Goal: Find specific page/section: Find specific page/section

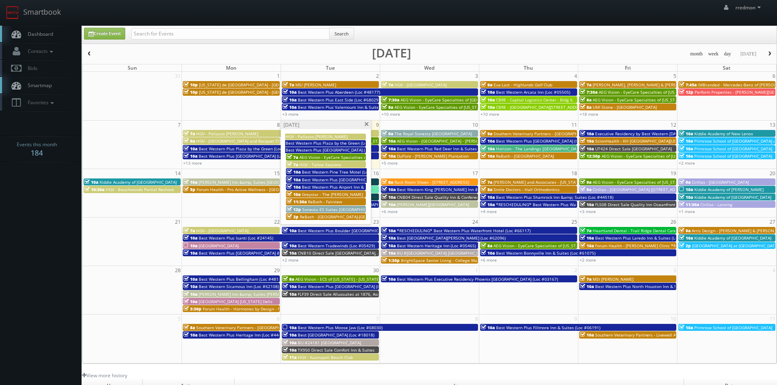
click at [367, 125] on span at bounding box center [366, 124] width 5 height 4
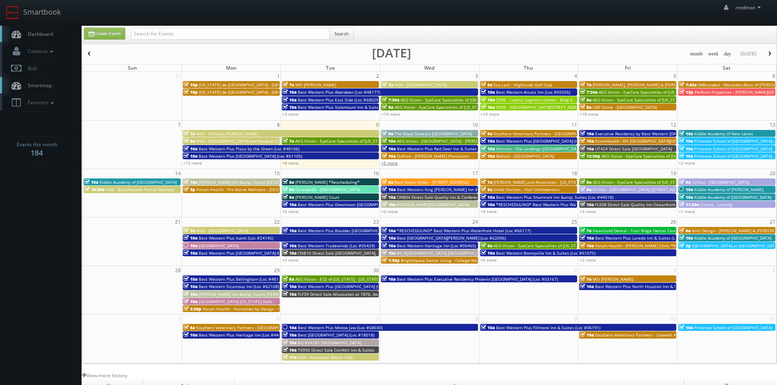
click at [394, 163] on link "+5 more" at bounding box center [389, 163] width 16 height 6
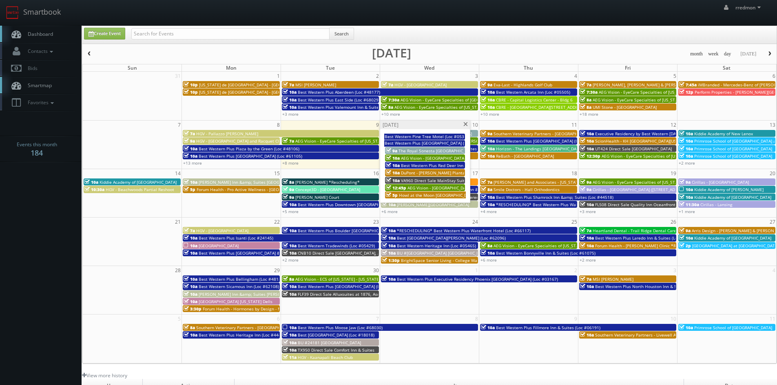
click at [464, 124] on span at bounding box center [465, 124] width 5 height 4
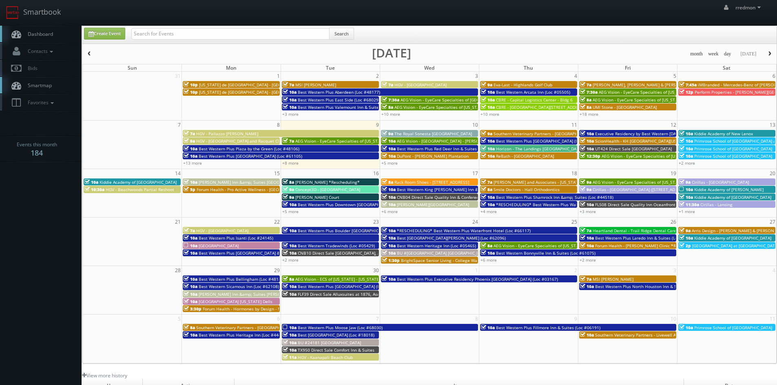
click at [519, 157] on span "ReBath - [GEOGRAPHIC_DATA]" at bounding box center [525, 156] width 58 height 6
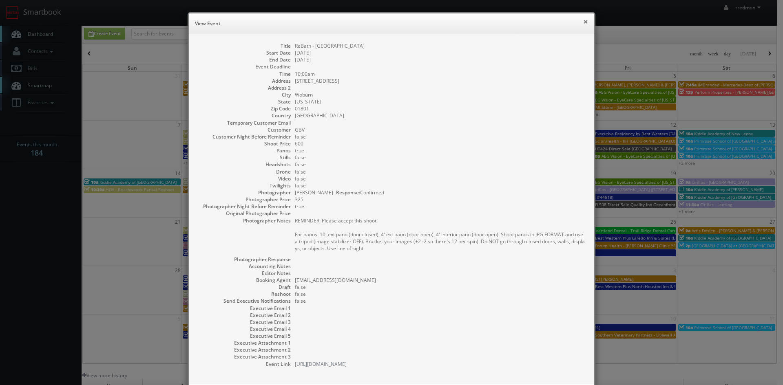
click at [583, 21] on button "×" at bounding box center [585, 22] width 5 height 6
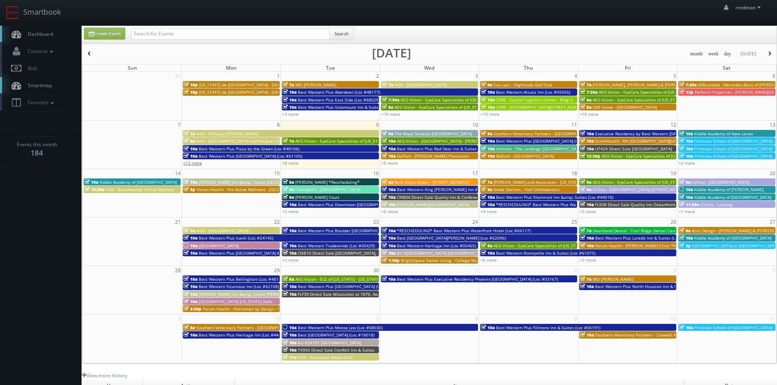
click at [201, 162] on link "+13 more" at bounding box center [192, 163] width 19 height 6
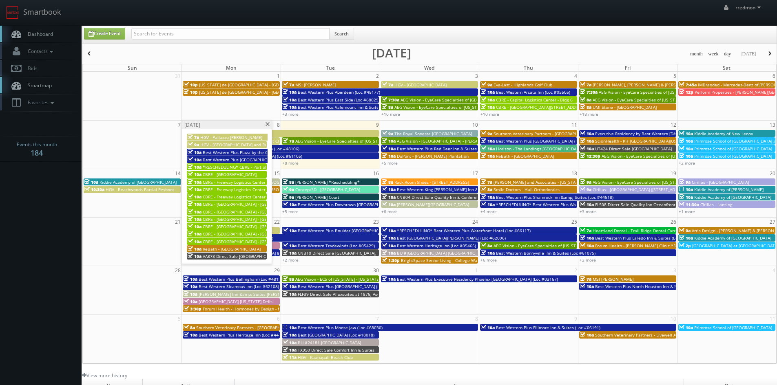
click at [267, 126] on span at bounding box center [267, 124] width 5 height 4
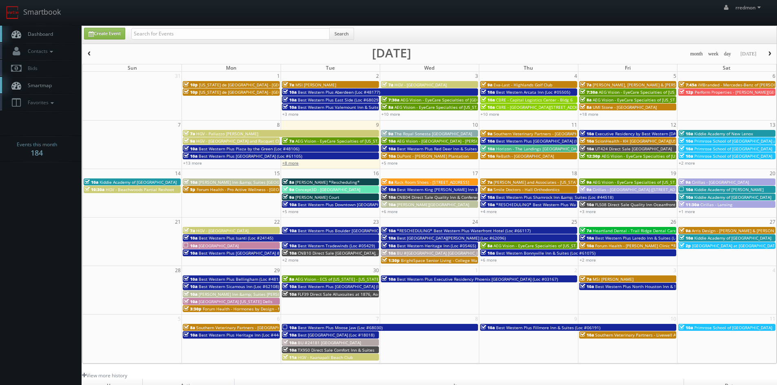
click at [288, 161] on link "+8 more" at bounding box center [290, 163] width 16 height 6
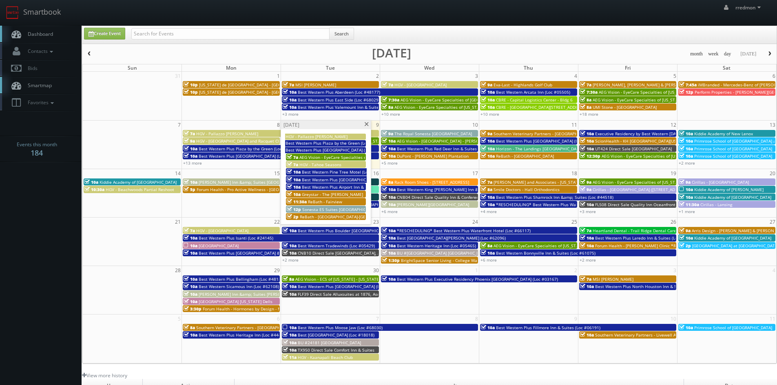
click at [364, 124] on span at bounding box center [366, 124] width 5 height 4
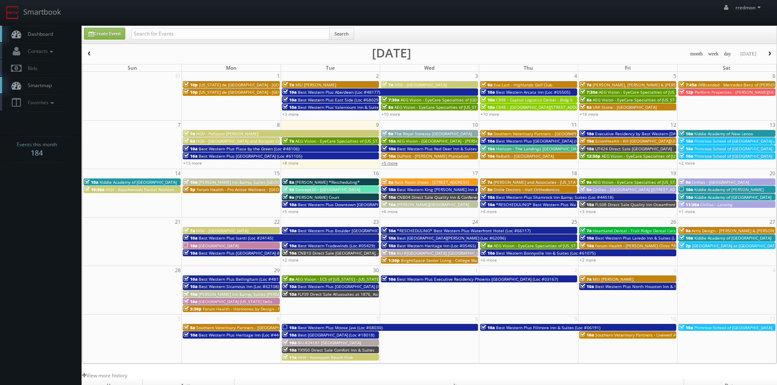
click at [393, 165] on link "+5 more" at bounding box center [389, 163] width 16 height 6
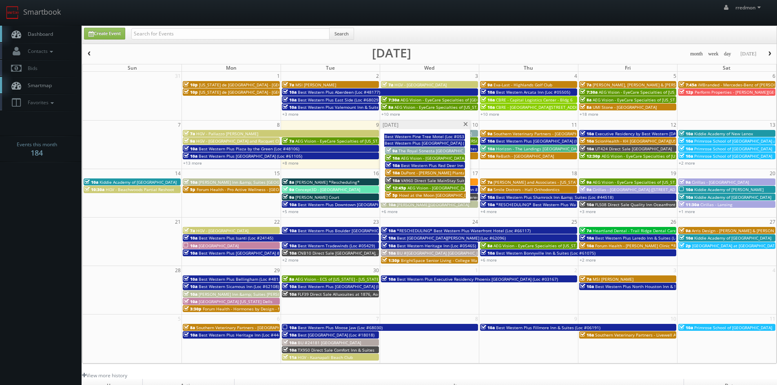
click at [465, 124] on span at bounding box center [465, 124] width 5 height 4
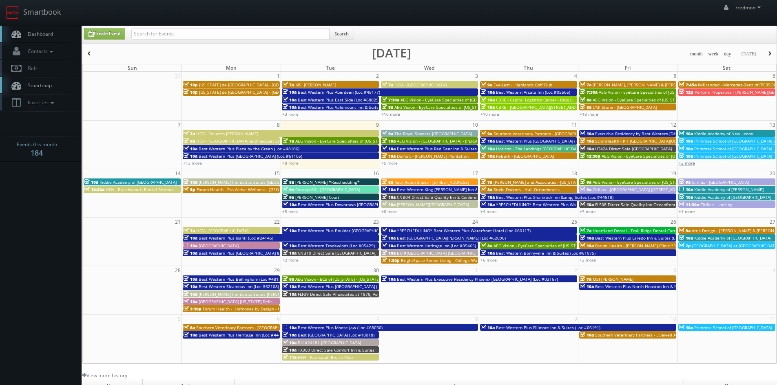
click at [690, 164] on link "+2 more" at bounding box center [686, 163] width 16 height 6
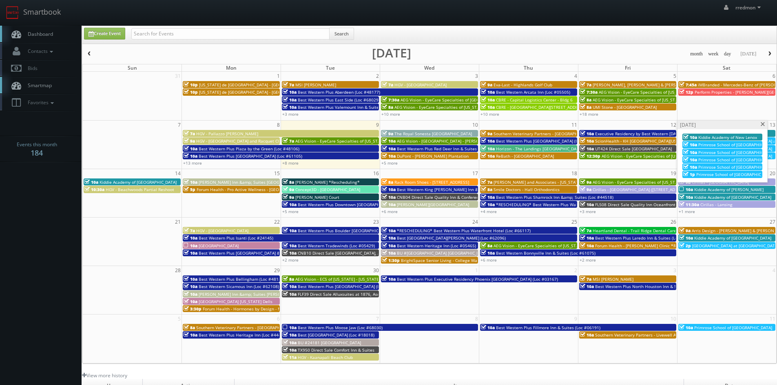
click at [762, 124] on span at bounding box center [762, 124] width 5 height 4
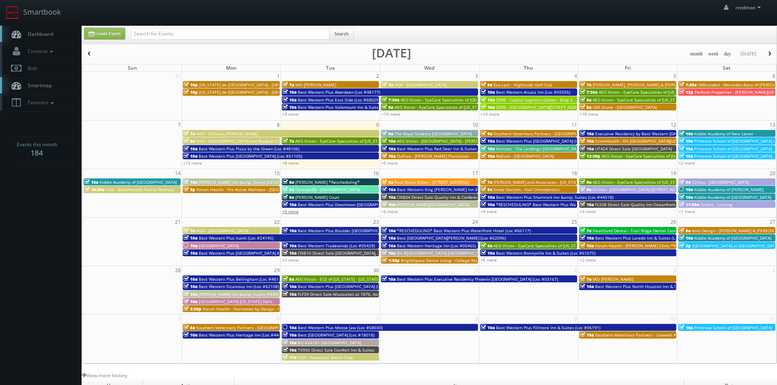
click at [292, 213] on link "+5 more" at bounding box center [290, 212] width 16 height 6
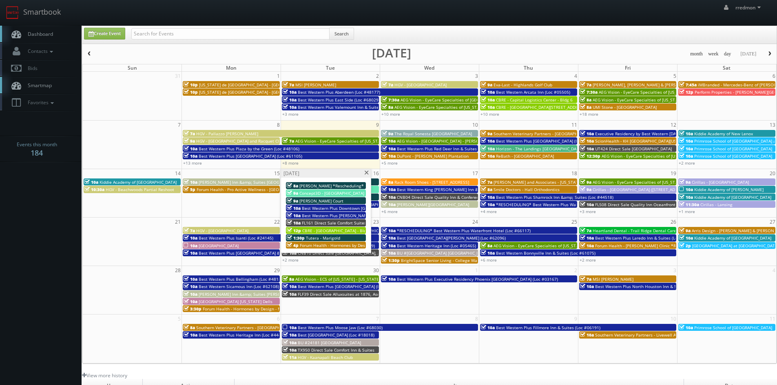
click at [366, 173] on span at bounding box center [366, 173] width 5 height 4
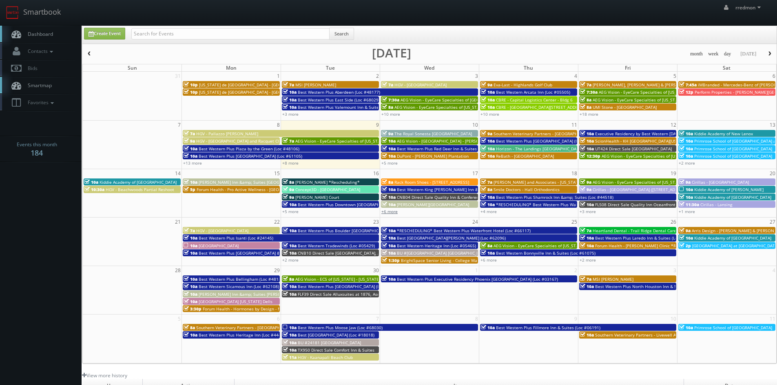
click at [395, 212] on link "+6 more" at bounding box center [389, 212] width 16 height 6
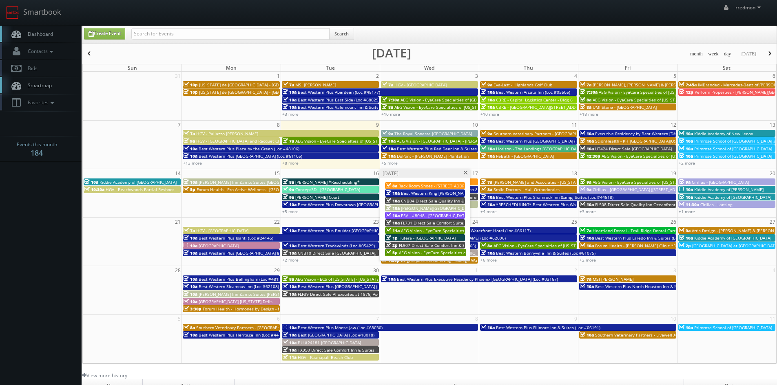
click at [467, 172] on span at bounding box center [465, 173] width 5 height 4
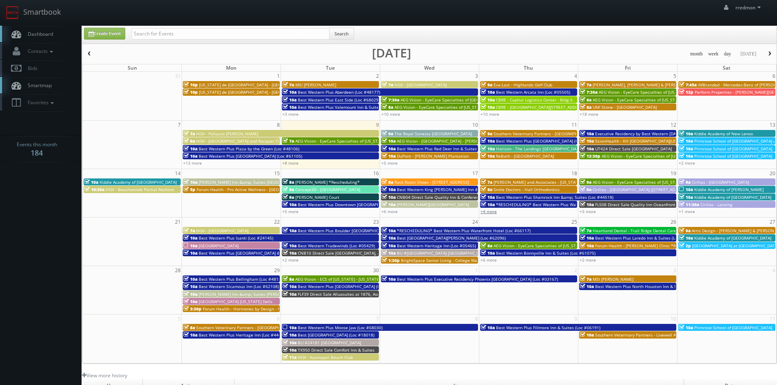
click at [494, 212] on link "+4 more" at bounding box center [488, 212] width 16 height 6
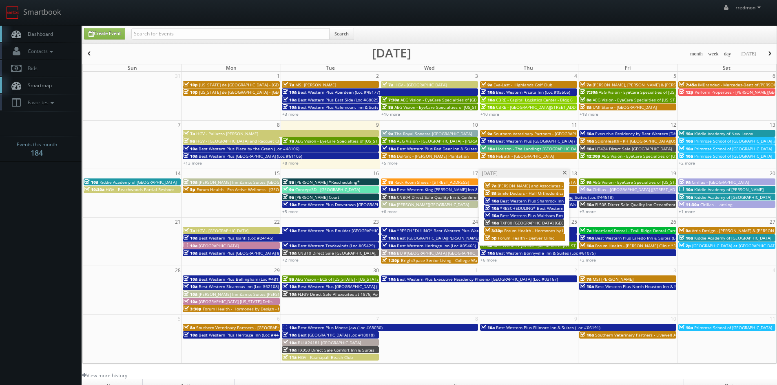
click at [564, 174] on span at bounding box center [564, 173] width 5 height 4
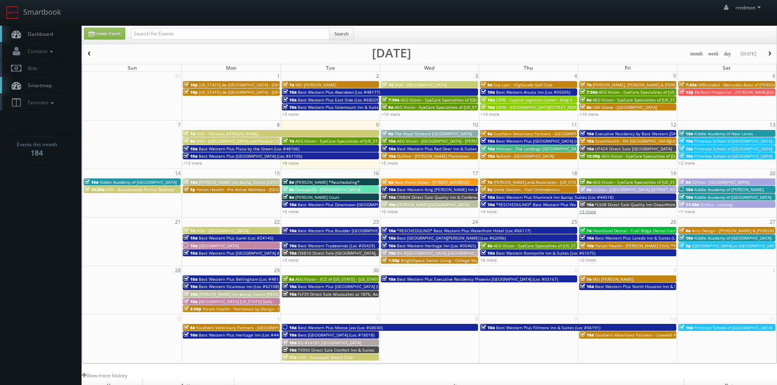
click at [589, 211] on link "+3 more" at bounding box center [587, 212] width 16 height 6
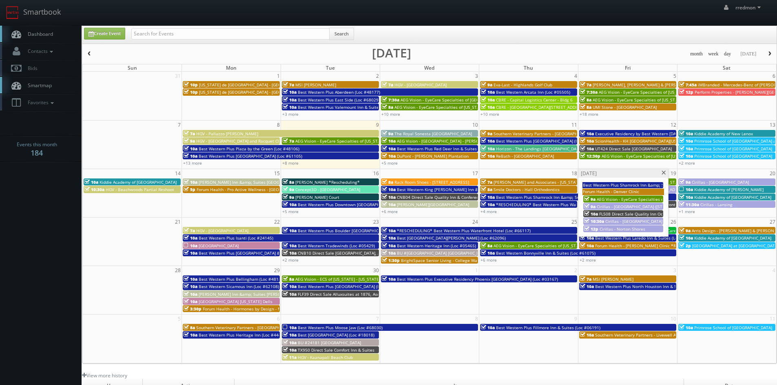
click at [662, 174] on span at bounding box center [663, 173] width 5 height 4
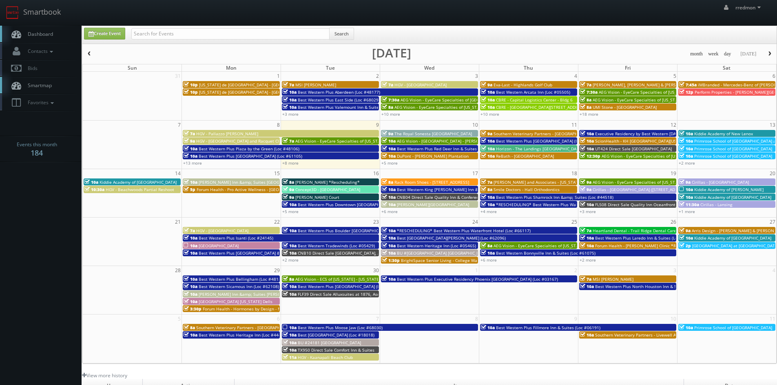
click at [695, 212] on div "+1 more" at bounding box center [726, 211] width 99 height 7
click at [689, 212] on link "+1 more" at bounding box center [686, 212] width 16 height 6
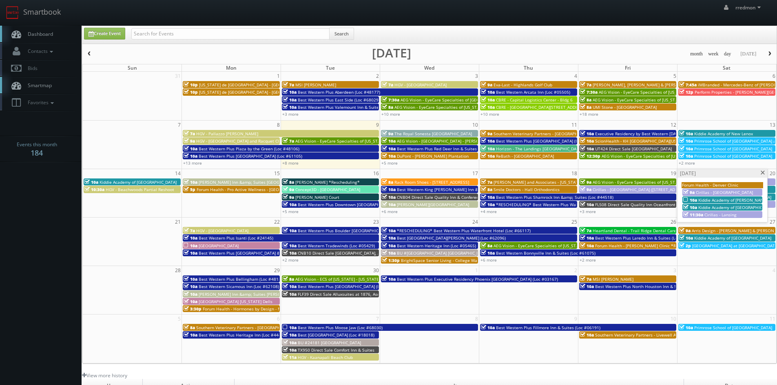
click at [762, 172] on span at bounding box center [762, 173] width 5 height 4
